Goal: Task Accomplishment & Management: Use online tool/utility

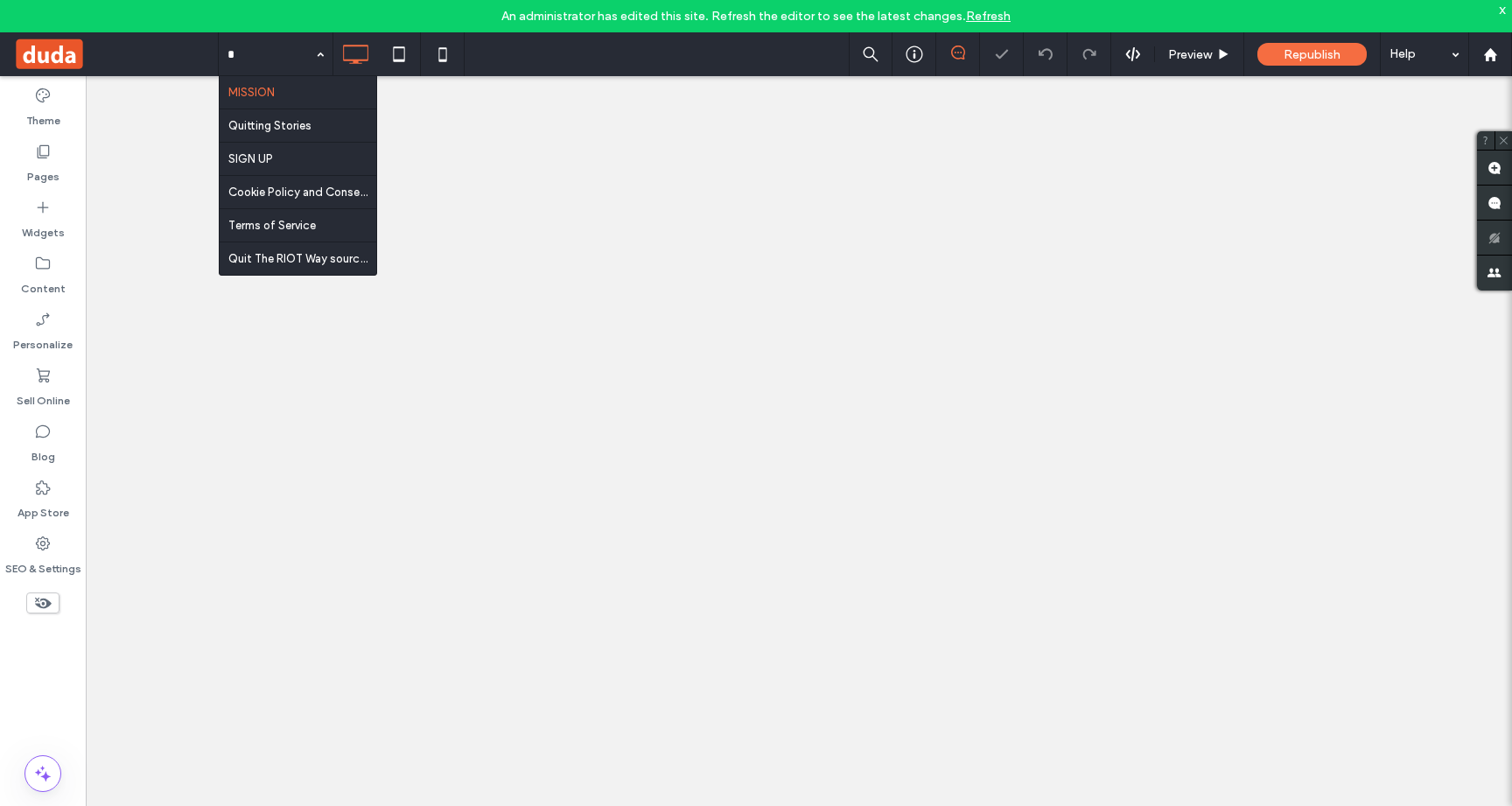
type input "**"
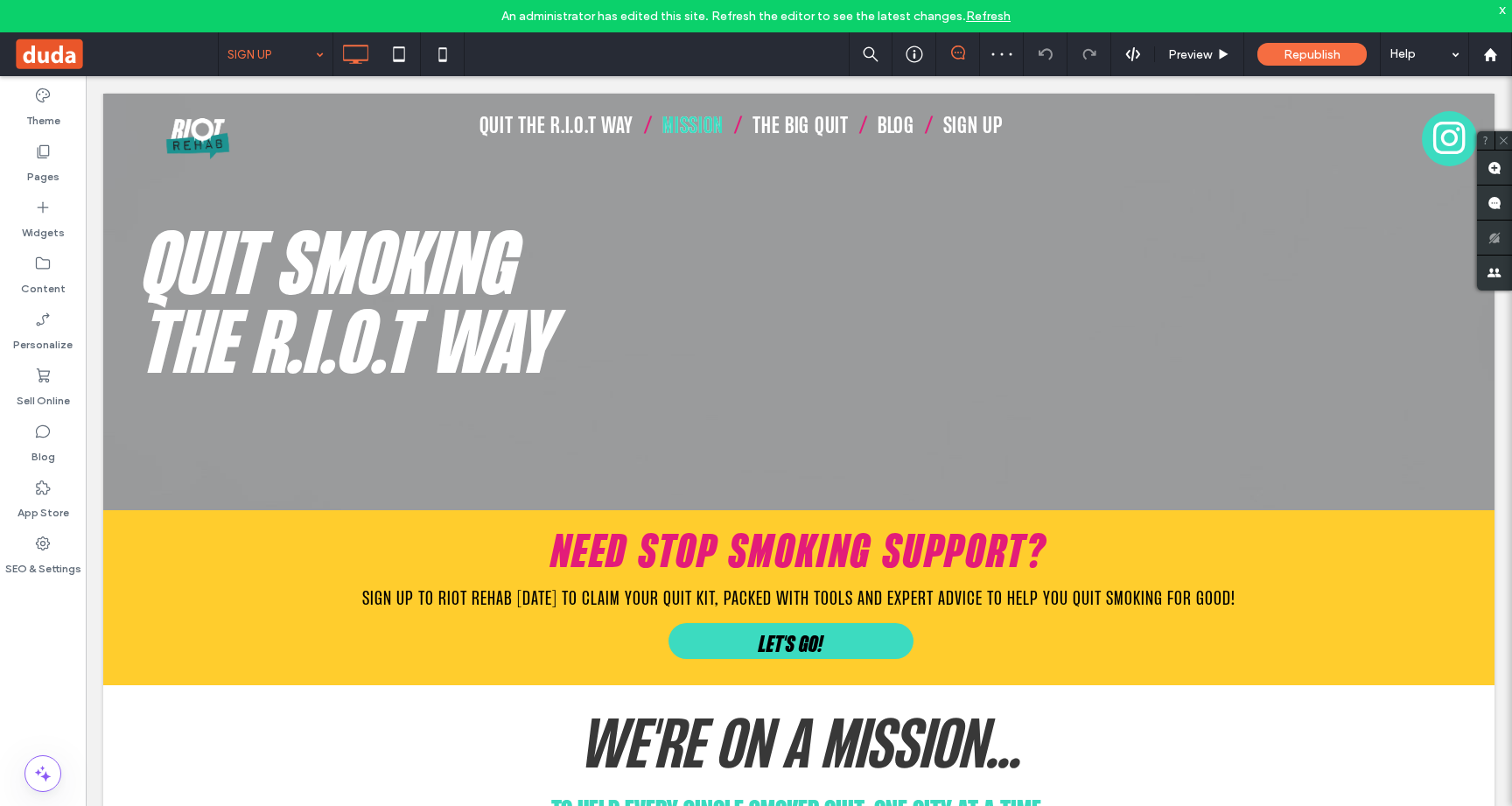
click at [1501, 13] on div "x" at bounding box center [1503, 9] width 8 height 14
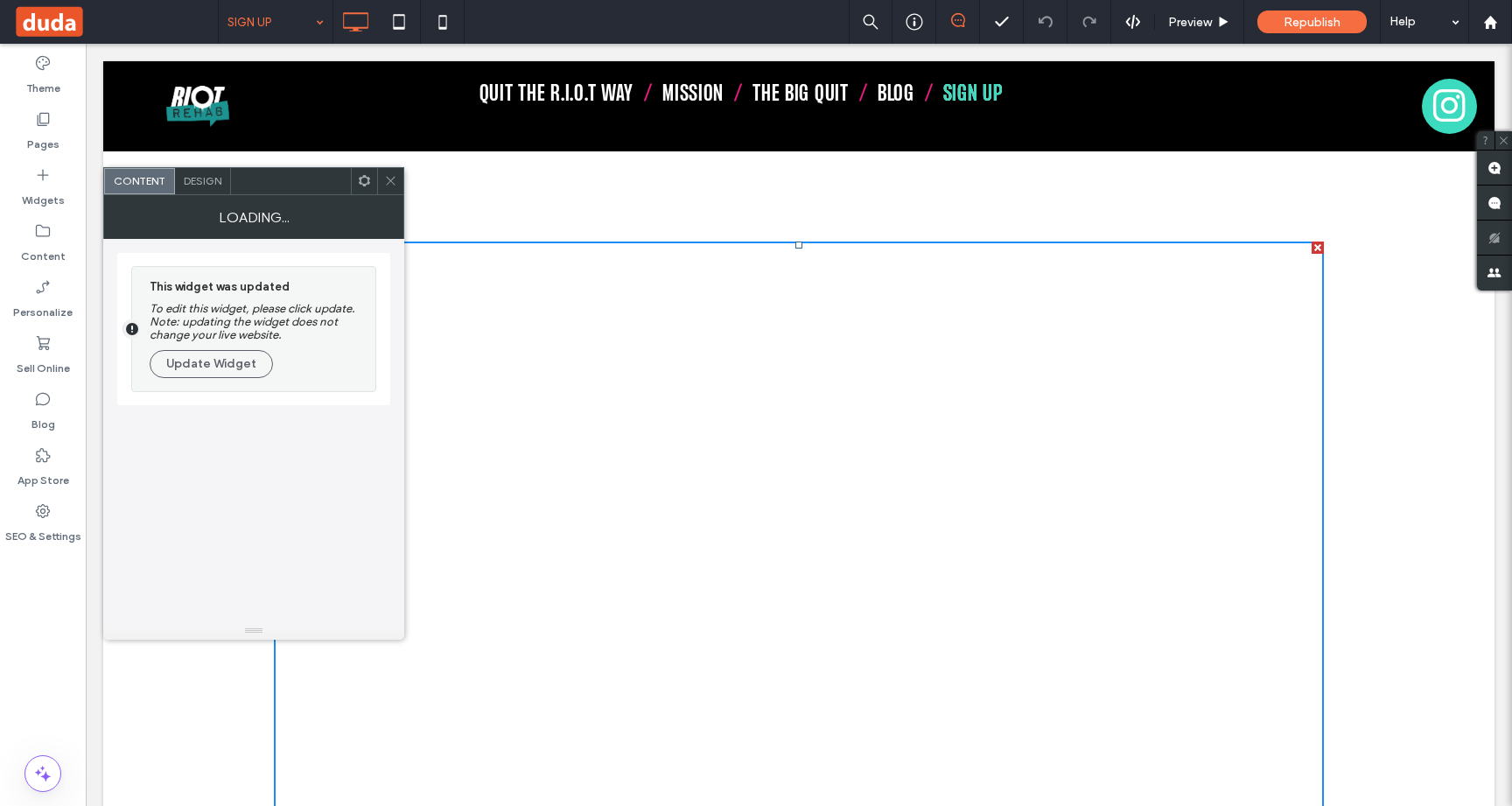
scroll to position [14, 0]
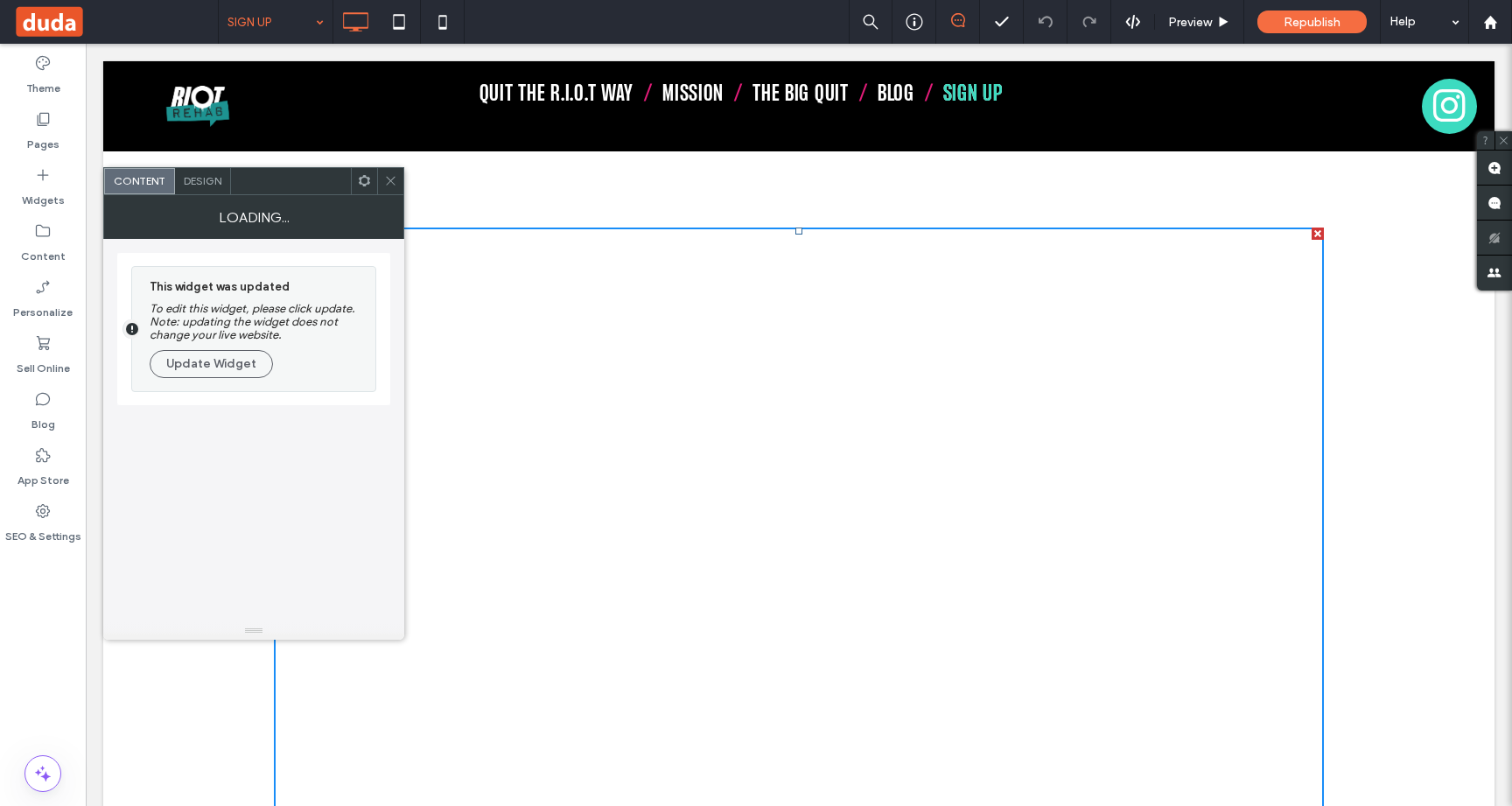
click at [395, 178] on icon at bounding box center [391, 181] width 13 height 13
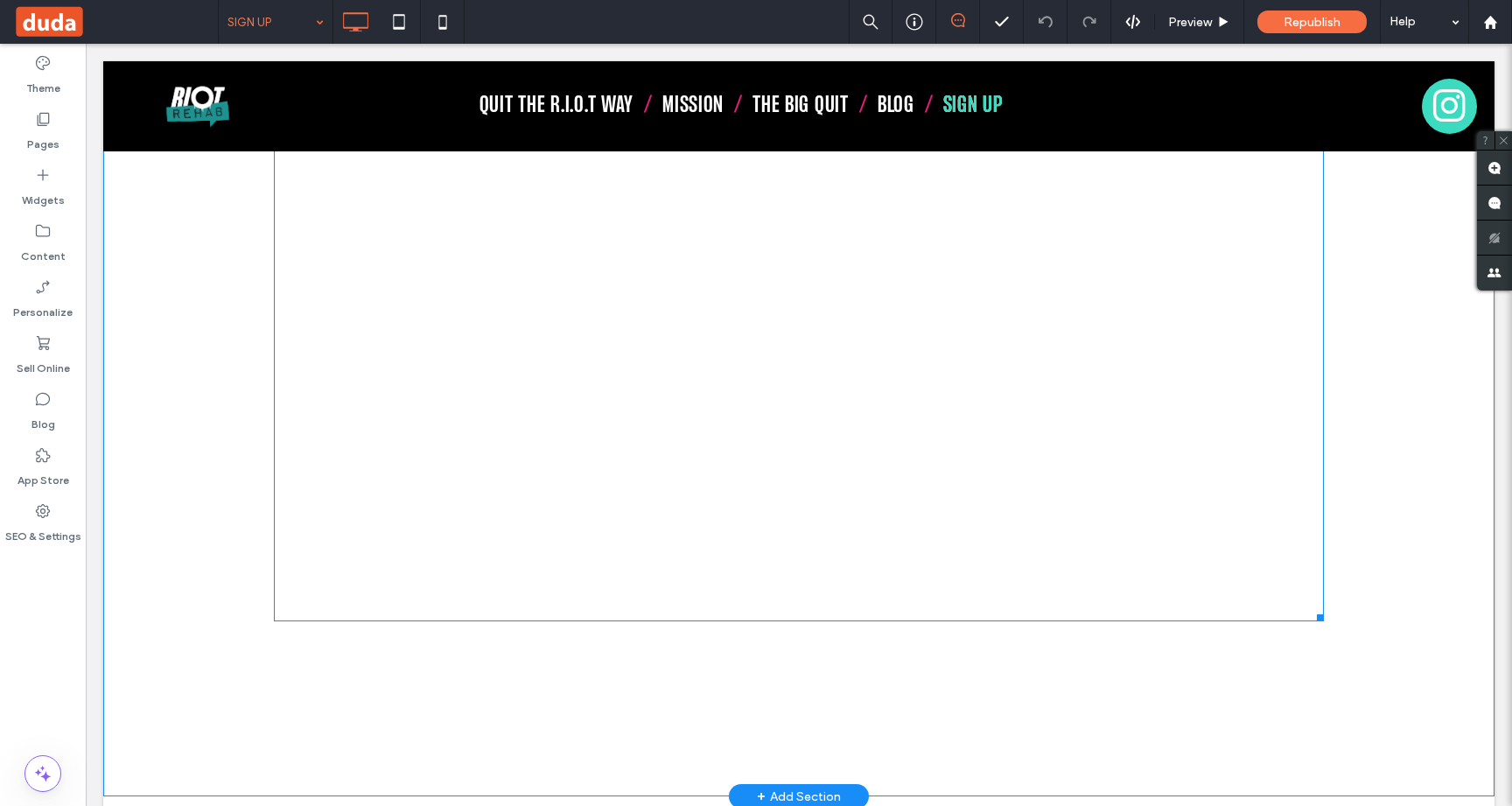
scroll to position [982, 0]
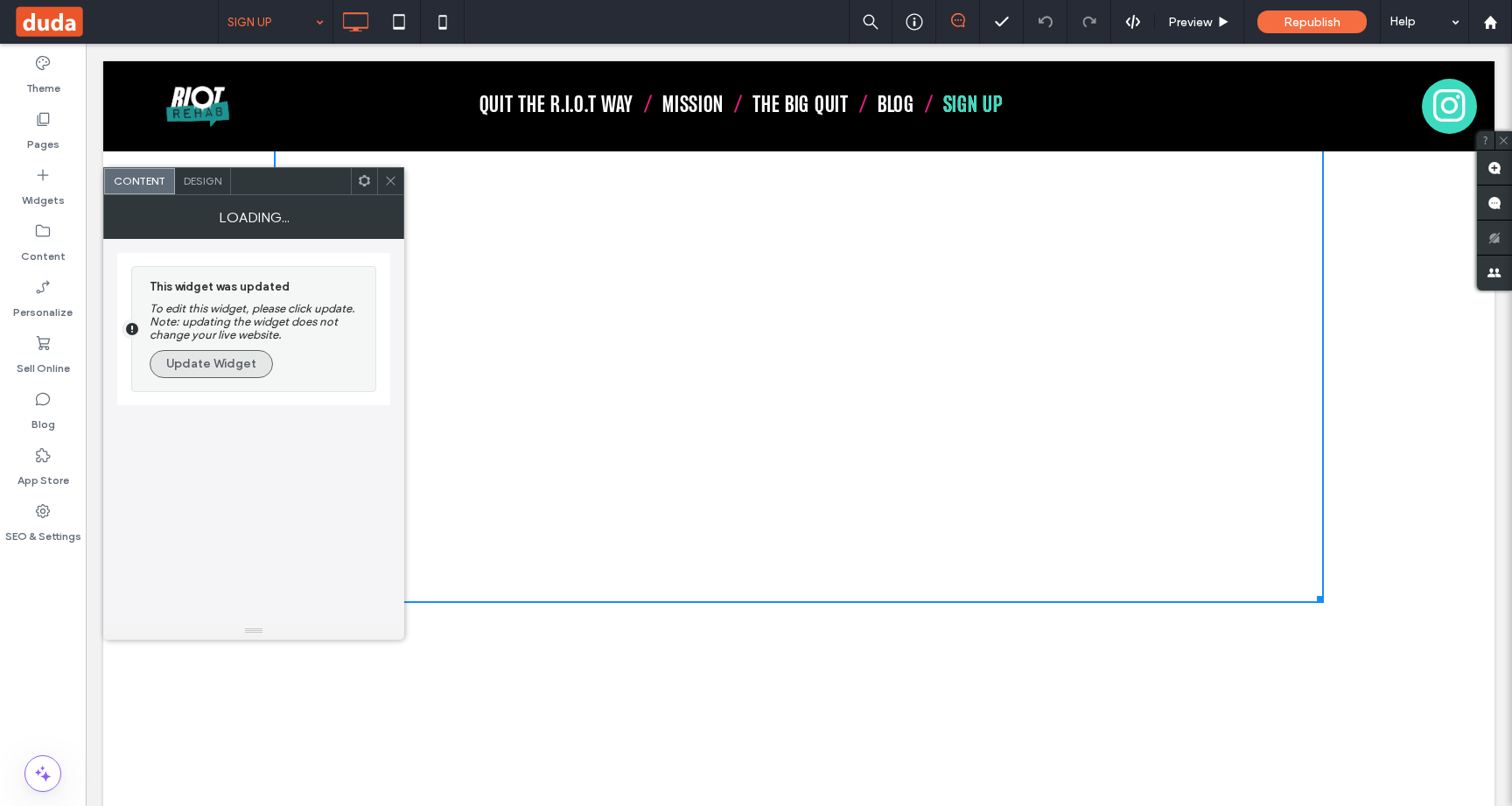
click at [221, 371] on button "Update Widget" at bounding box center [211, 364] width 123 height 28
click at [371, 185] on div at bounding box center [363, 181] width 26 height 26
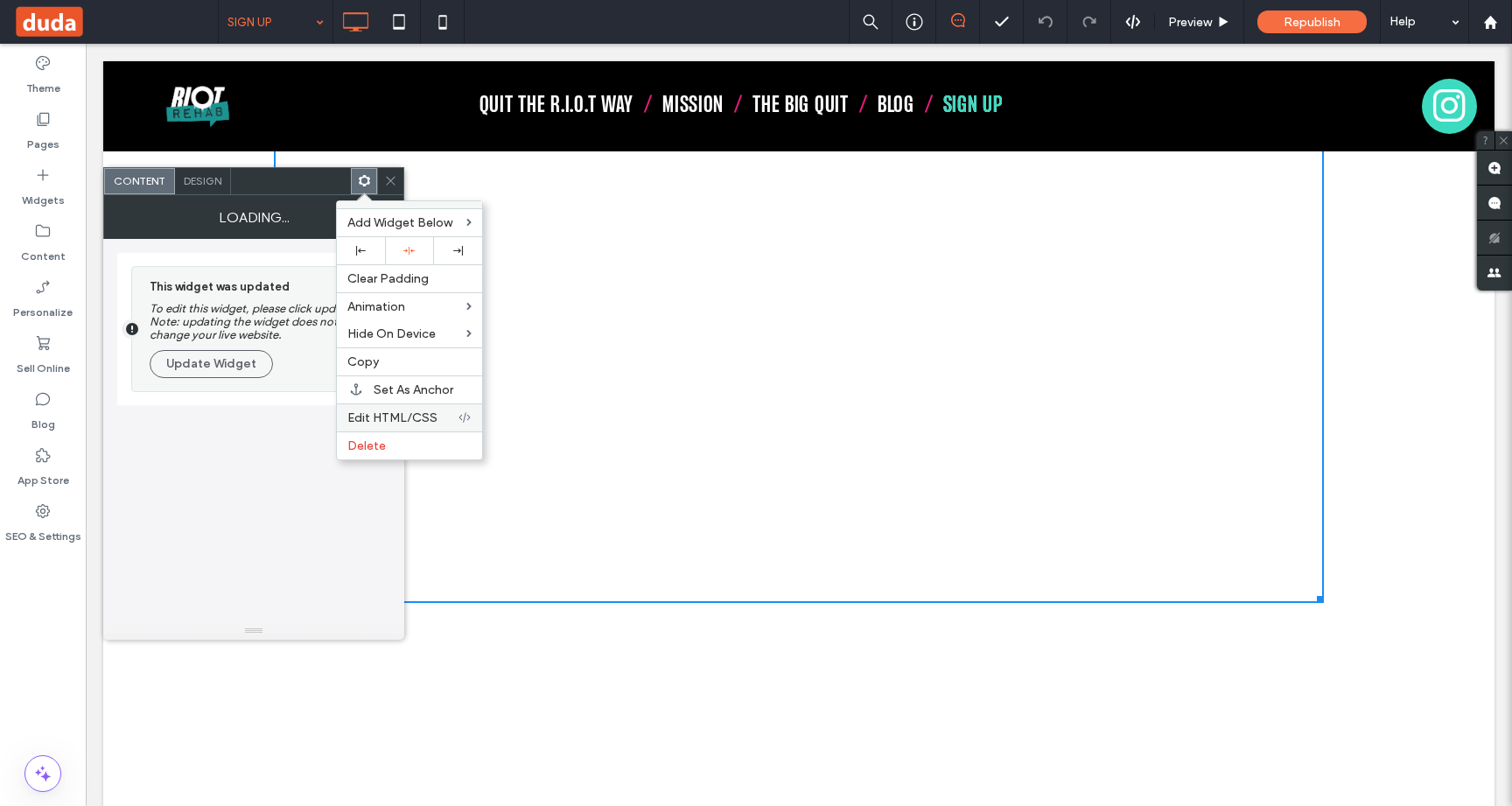
click at [384, 414] on span "Edit HTML/CSS" at bounding box center [392, 417] width 90 height 14
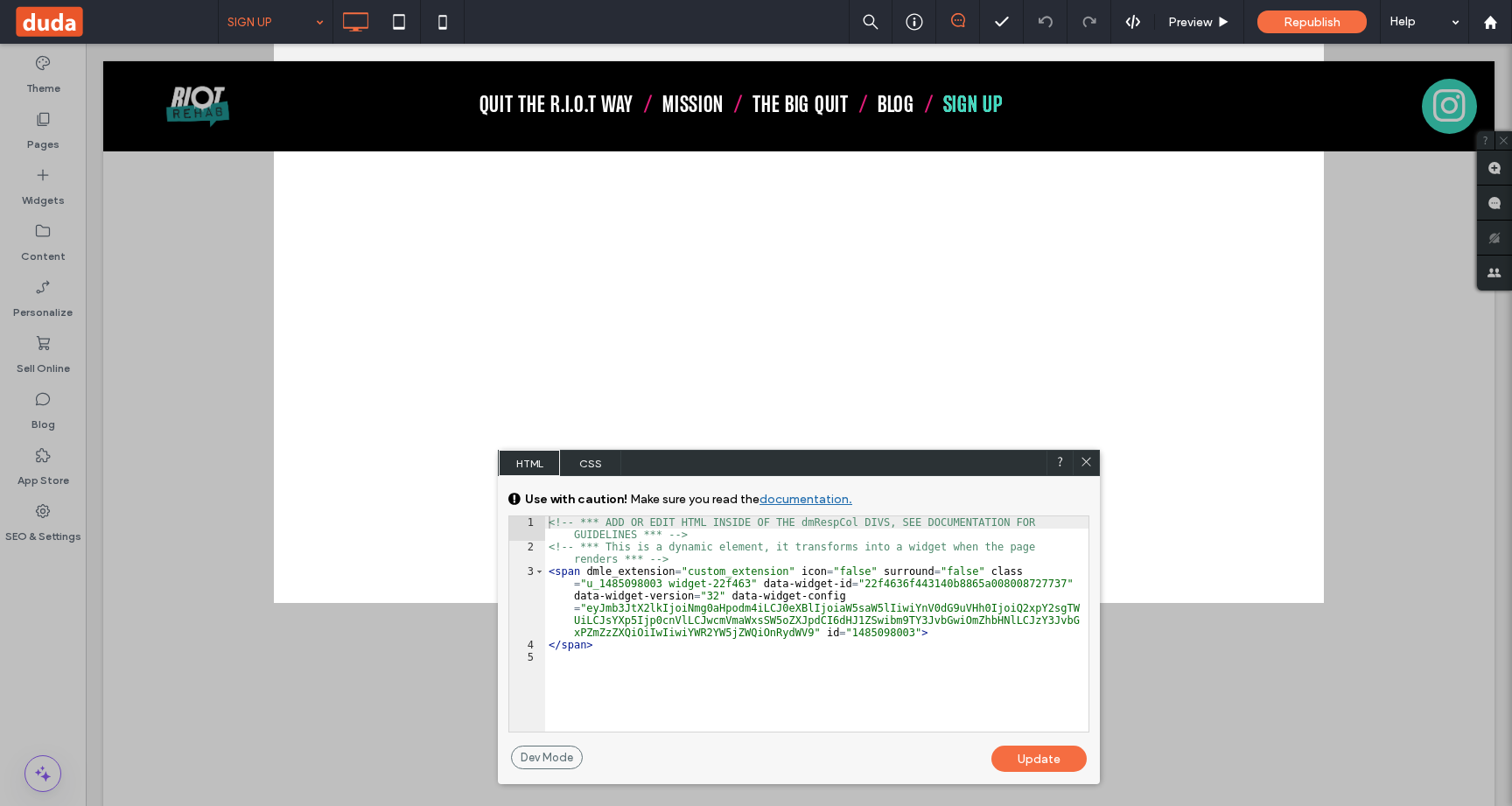
click at [1084, 456] on icon at bounding box center [1086, 462] width 13 height 13
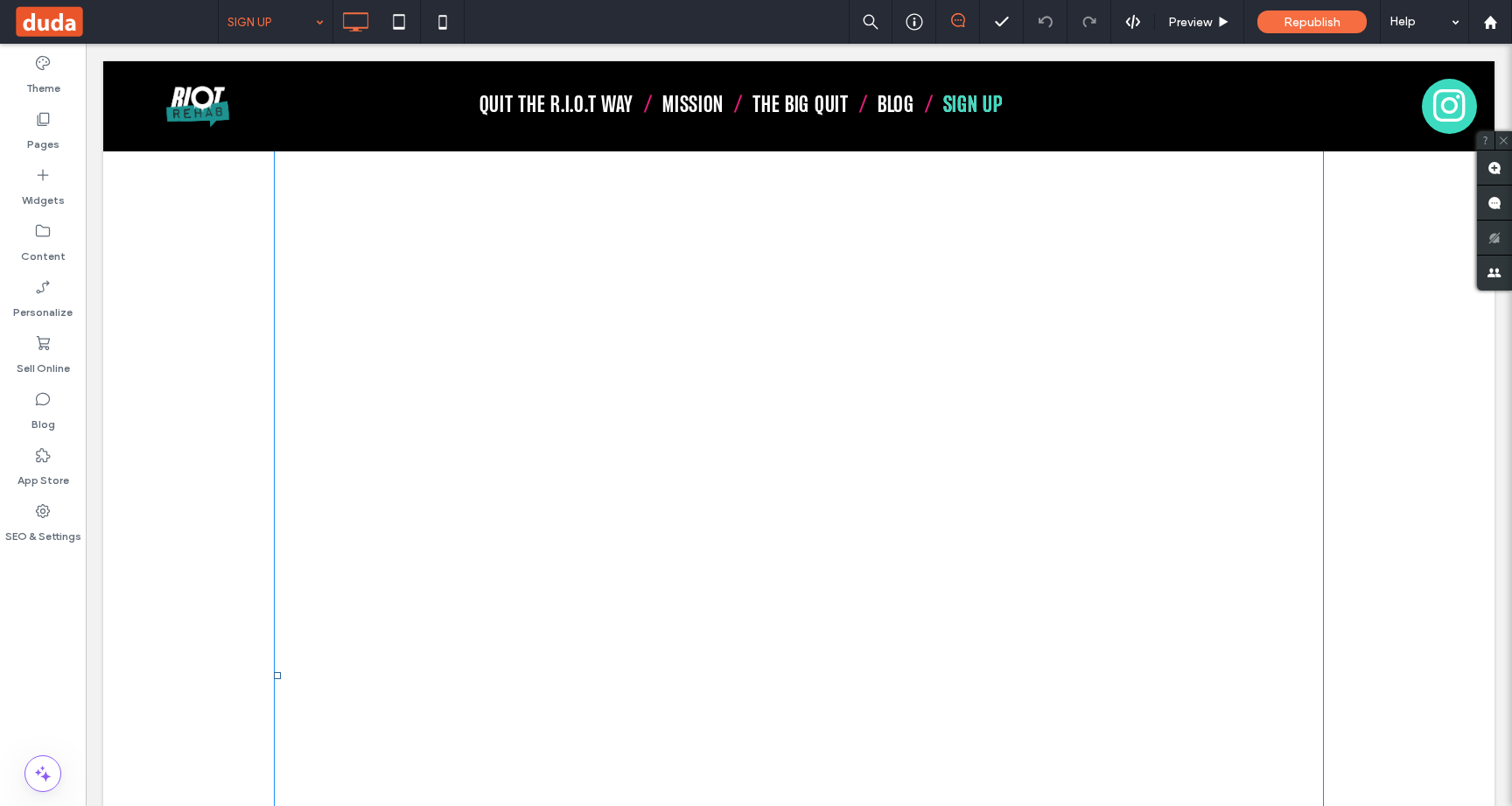
scroll to position [0, 0]
